Goal: Find specific page/section: Find specific page/section

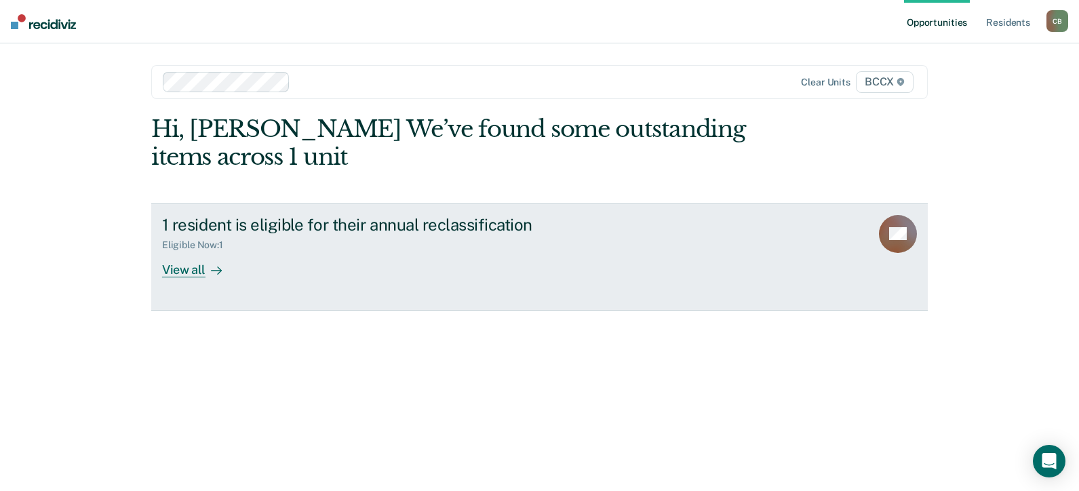
click at [180, 267] on div "View all" at bounding box center [200, 264] width 76 height 26
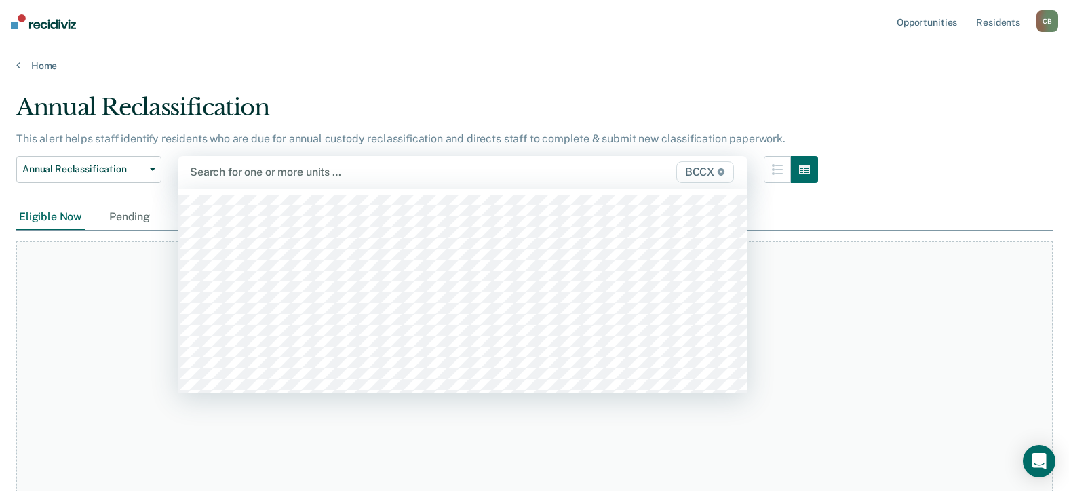
click at [338, 170] on div at bounding box center [380, 172] width 381 height 16
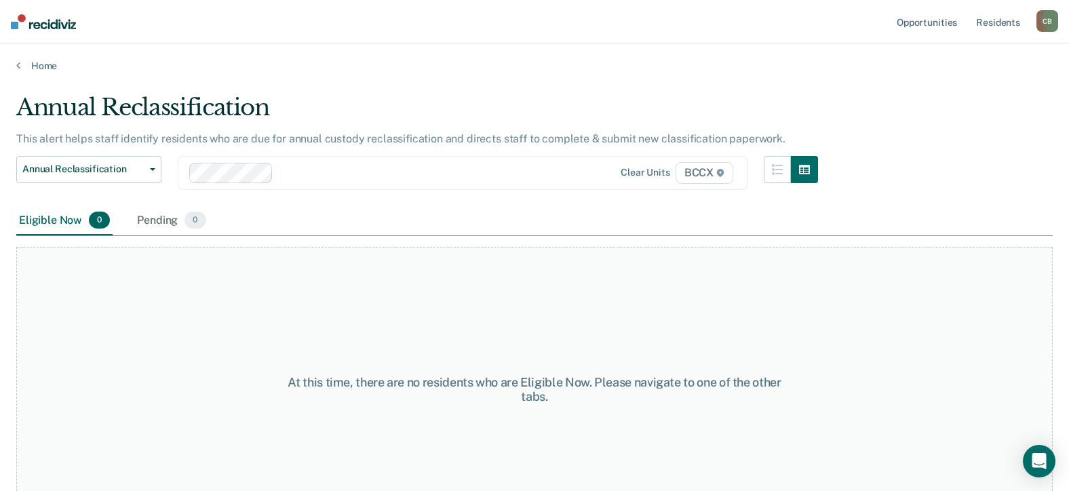
click at [222, 54] on div "Home" at bounding box center [534, 57] width 1069 height 28
